Goal: Information Seeking & Learning: Find specific fact

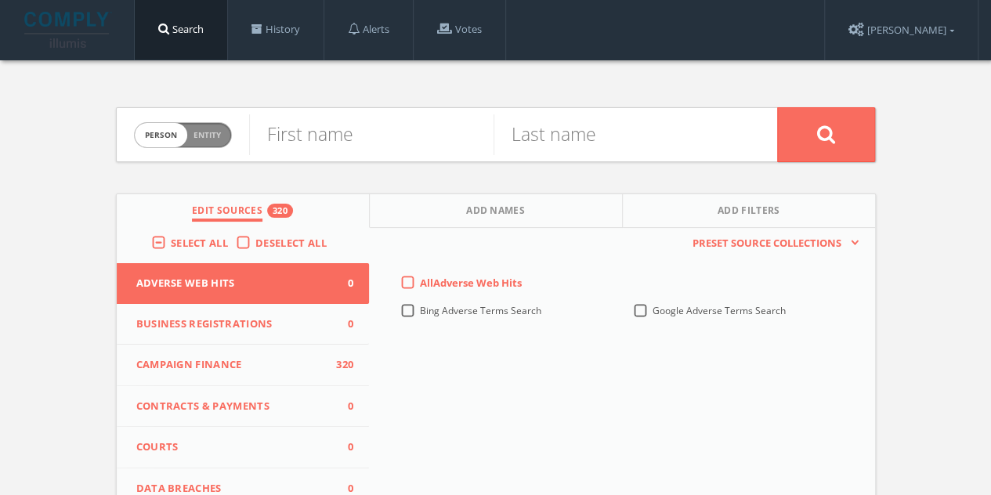
click at [202, 139] on span "Entity" at bounding box center [206, 135] width 27 height 12
checkbox input "true"
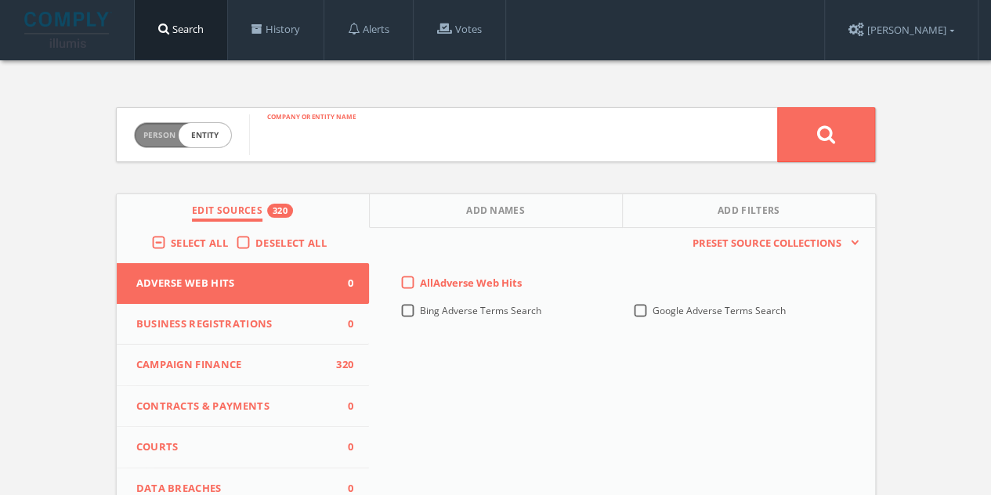
click at [368, 140] on input "text" at bounding box center [513, 134] width 528 height 41
click at [250, 239] on div "Deselect All" at bounding box center [285, 243] width 99 height 14
click at [255, 242] on label "Deselect All" at bounding box center [294, 244] width 79 height 16
click at [0, 0] on input "Deselect All" at bounding box center [0, 0] width 0 height 0
click at [266, 207] on span "Edit Sources" at bounding box center [243, 213] width 71 height 18
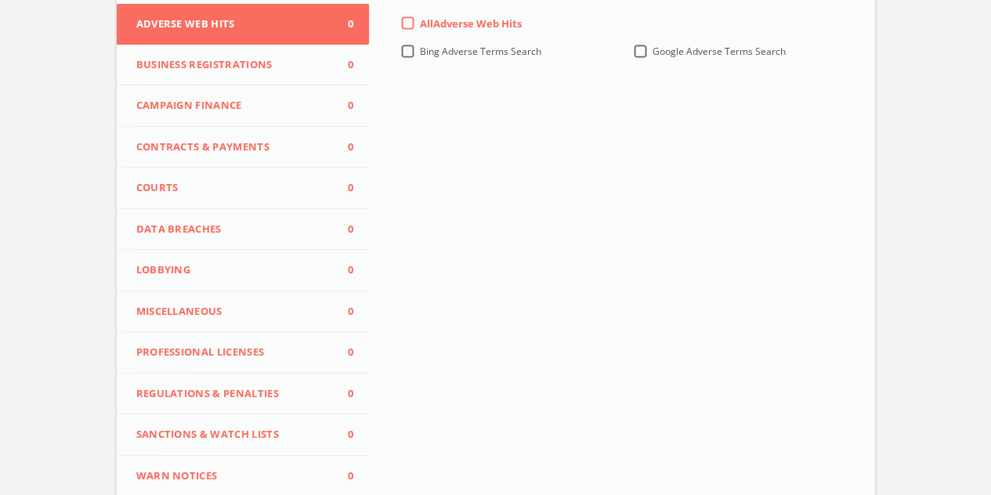
scroll to position [259, 0]
click at [233, 64] on span "Business Registrations" at bounding box center [233, 66] width 194 height 16
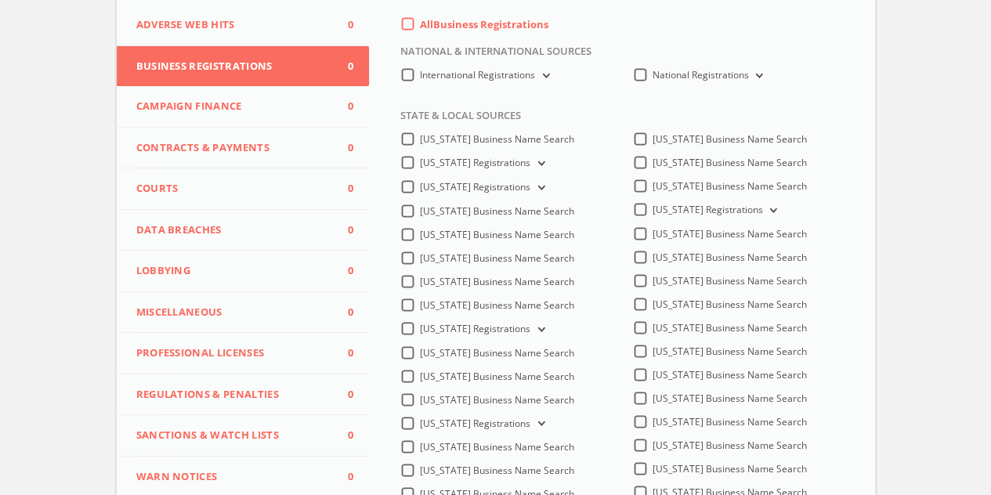
click at [420, 21] on label "All Business Registrations" at bounding box center [484, 25] width 128 height 16
click at [0, 0] on Registrations-all-0 "All Business Registrations" at bounding box center [0, 0] width 0 height 0
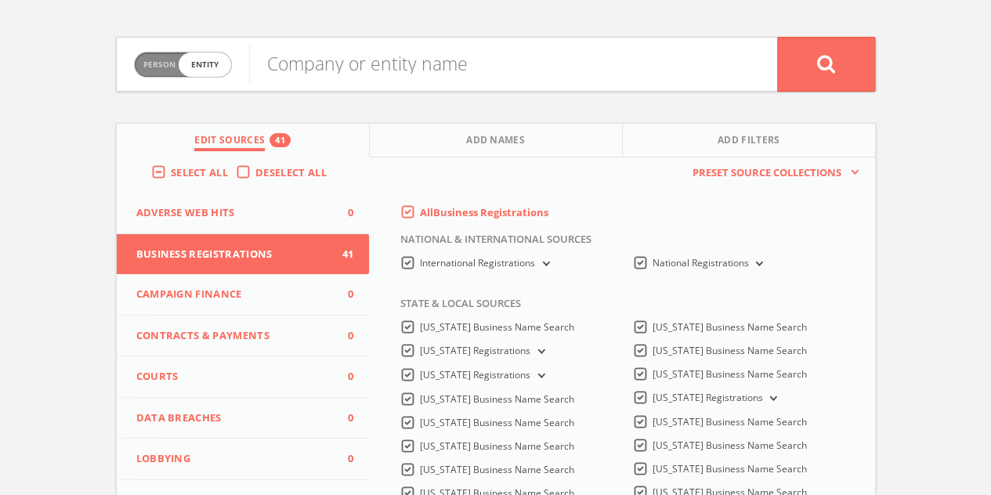
scroll to position [0, 0]
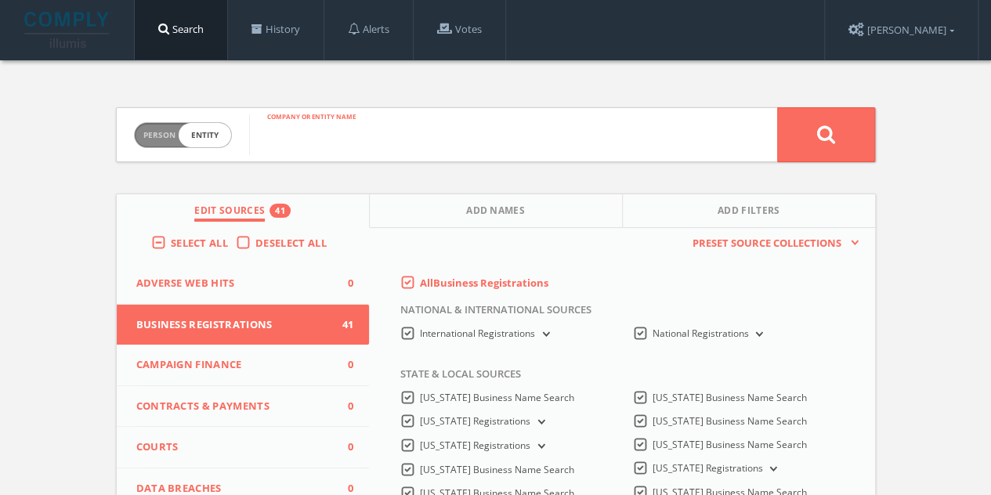
click at [410, 137] on input "text" at bounding box center [513, 134] width 528 height 41
type input "WinRed"
click at [777, 107] on button at bounding box center [826, 134] width 98 height 55
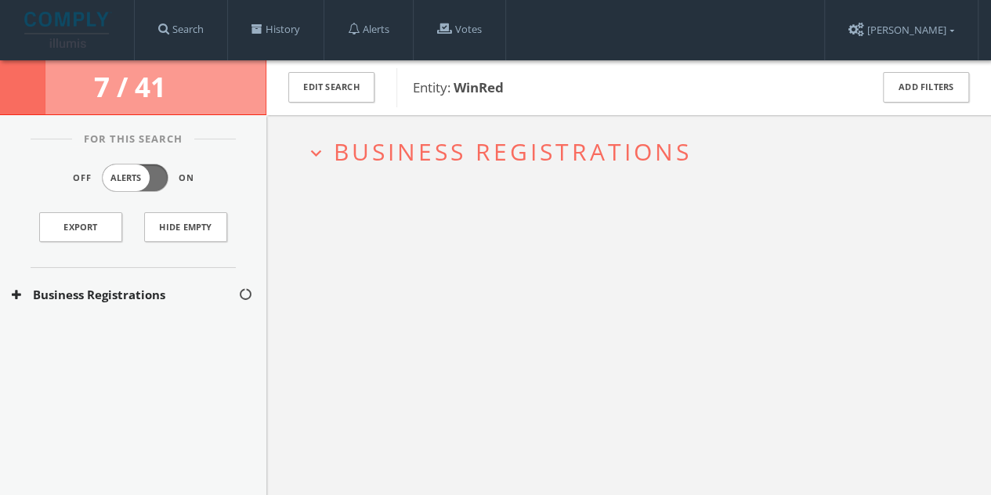
click at [410, 140] on span "Business Registrations" at bounding box center [513, 152] width 358 height 32
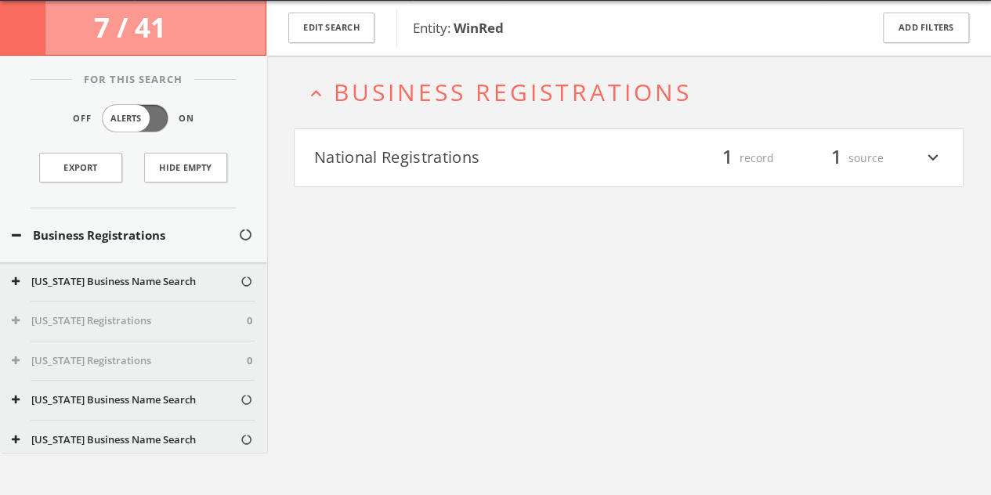
click at [464, 157] on button "National Registrations" at bounding box center [471, 158] width 315 height 27
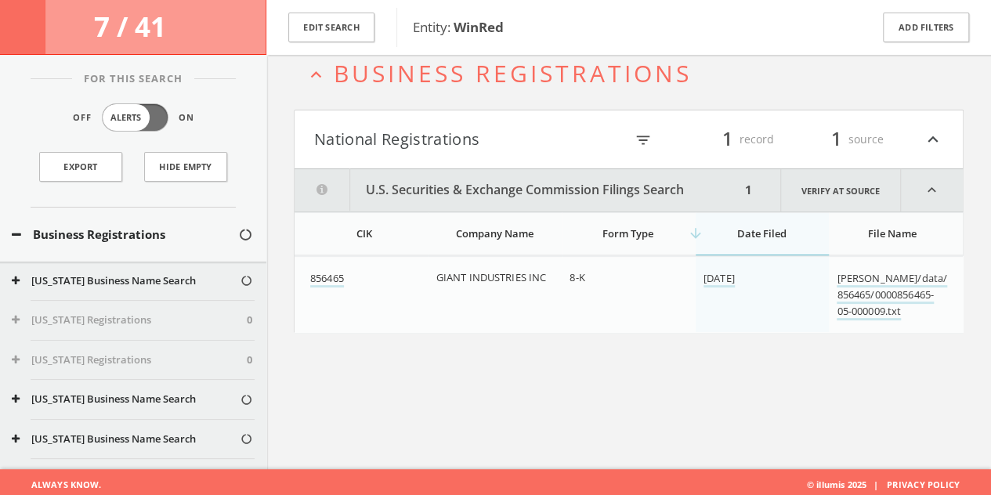
scroll to position [91, 0]
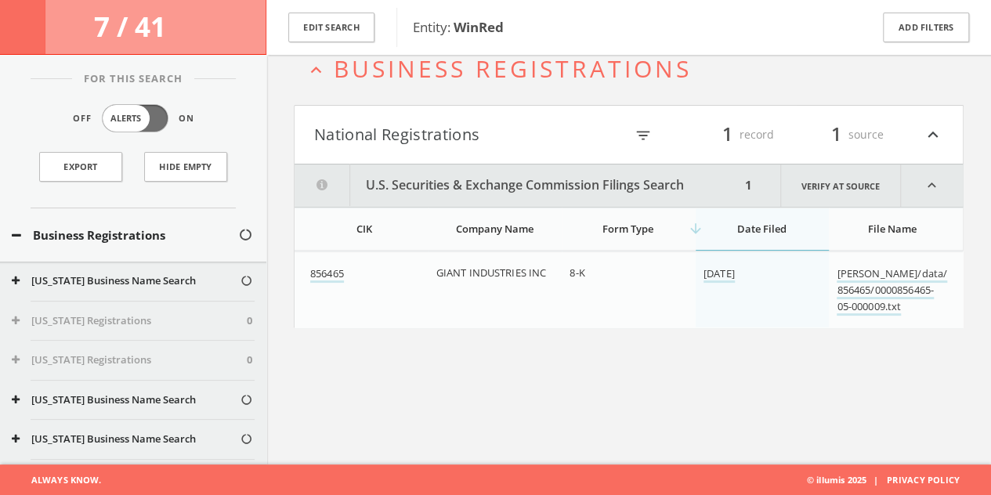
click at [530, 114] on h4 "National Registrations filter_list 1 record 1 source expand_less" at bounding box center [629, 135] width 668 height 58
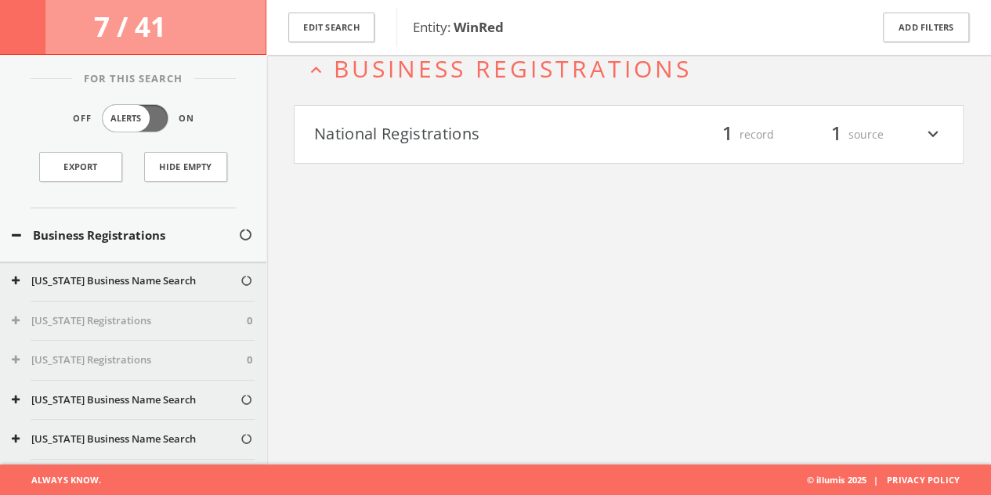
click at [531, 74] on span "Business Registrations" at bounding box center [513, 68] width 358 height 32
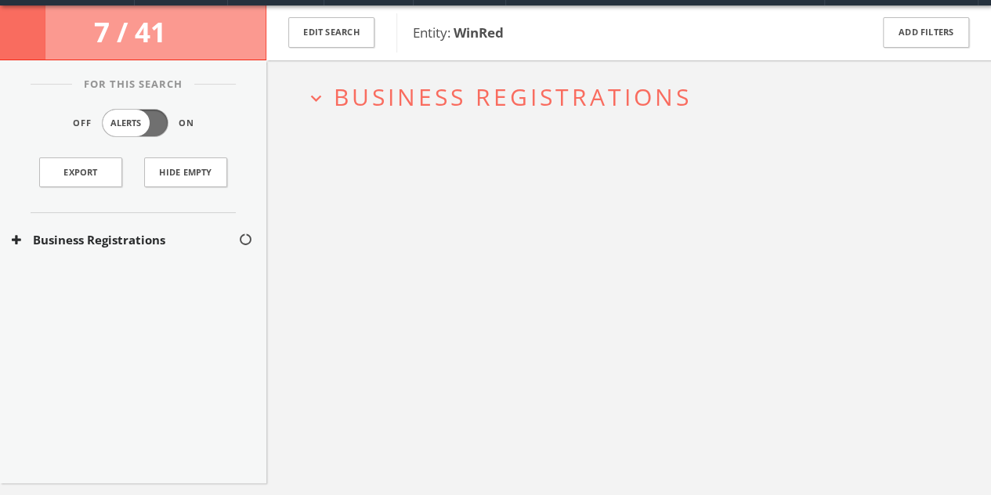
scroll to position [0, 0]
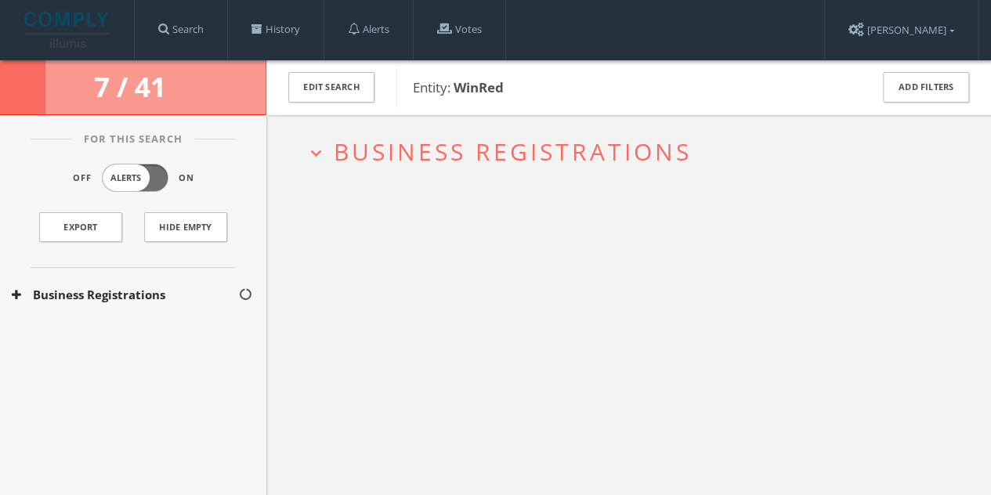
click at [591, 163] on span "Business Registrations" at bounding box center [513, 152] width 358 height 32
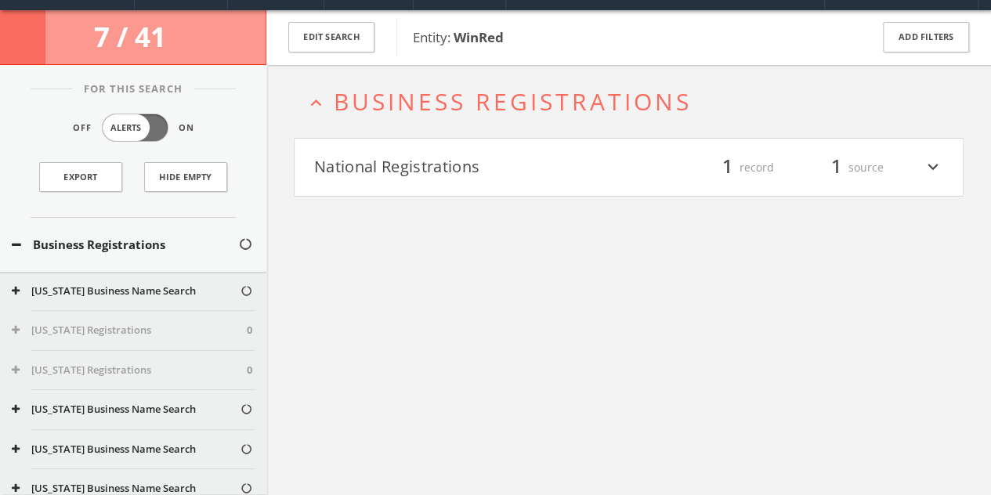
scroll to position [60, 0]
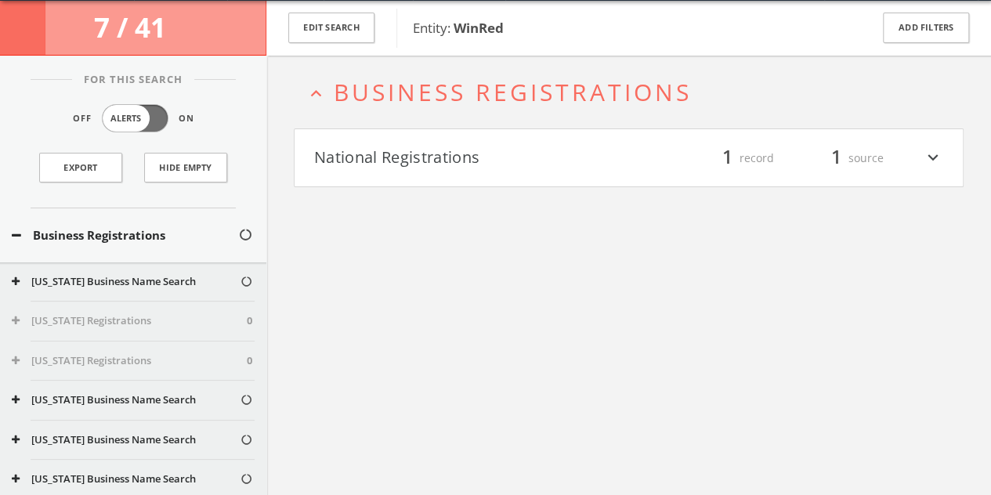
click at [580, 79] on span "Business Registrations" at bounding box center [513, 92] width 358 height 32
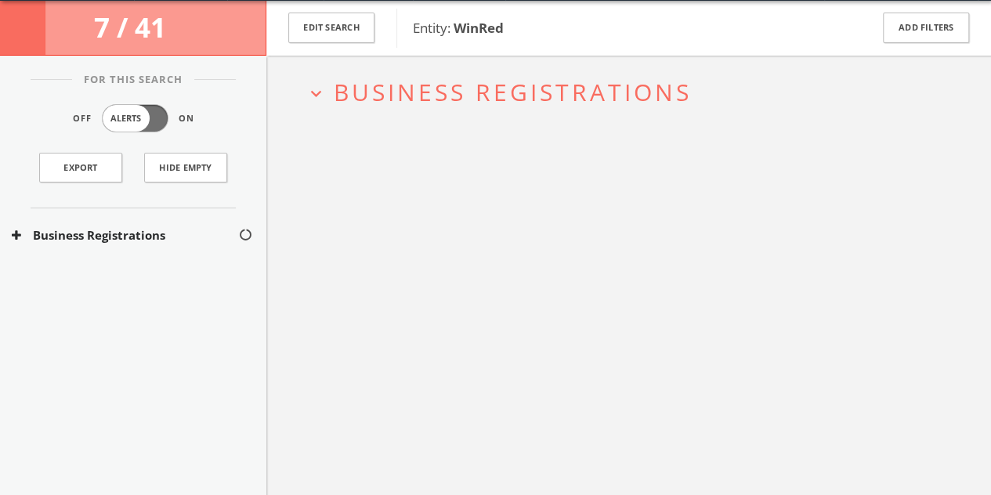
click at [472, 92] on span "Business Registrations" at bounding box center [513, 92] width 358 height 32
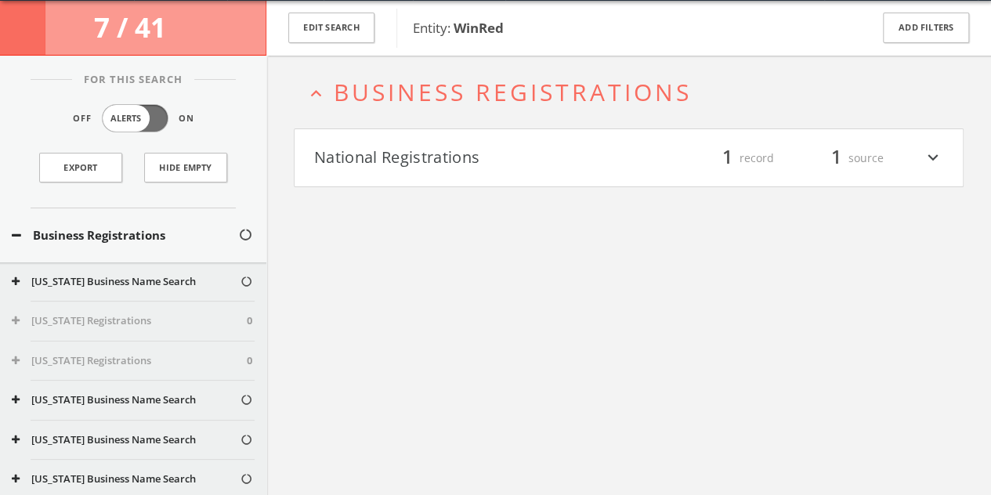
click at [472, 92] on span "Business Registrations" at bounding box center [513, 92] width 358 height 32
